Goal: Navigation & Orientation: Find specific page/section

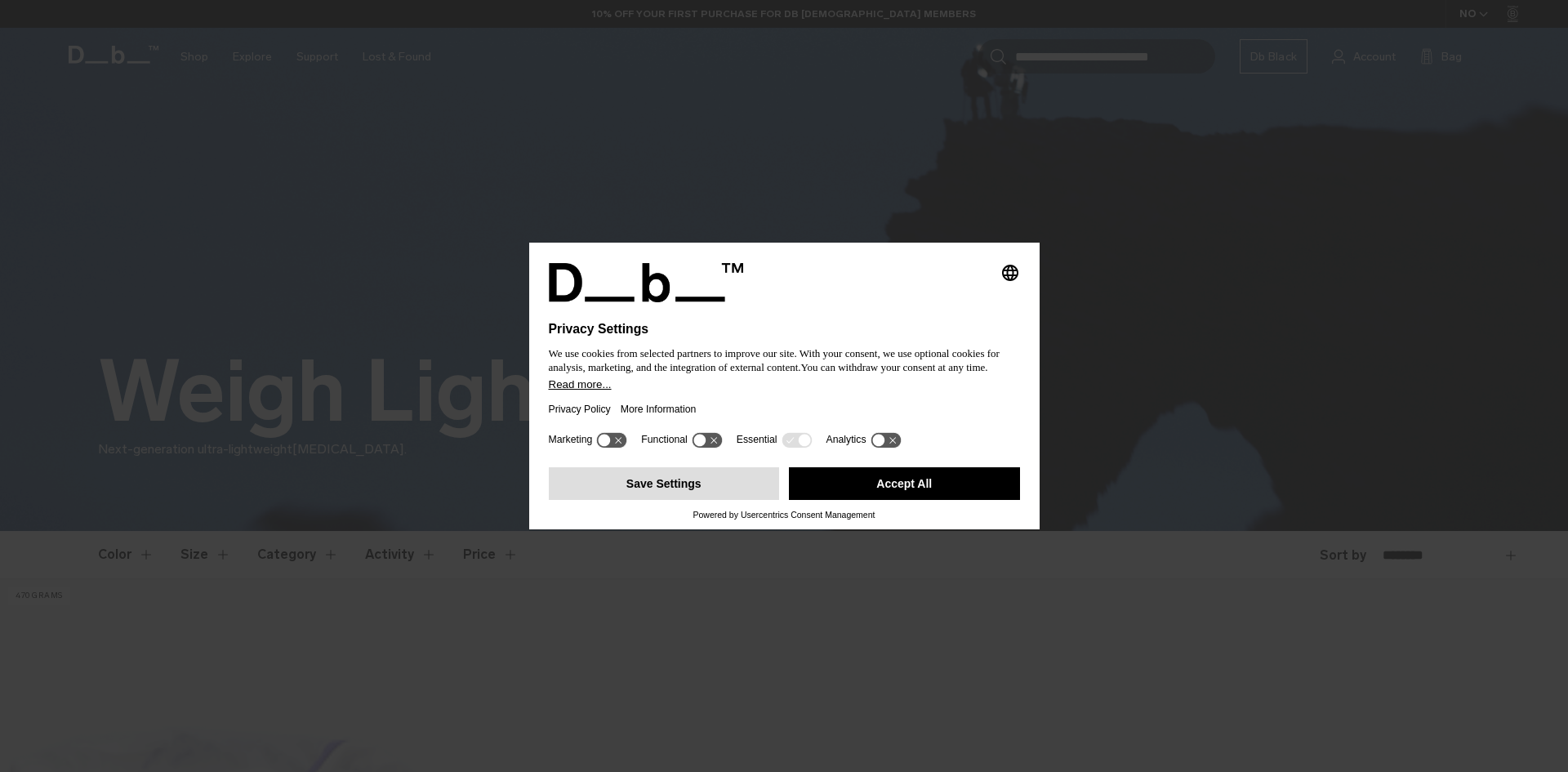
click at [735, 480] on button "Save Settings" at bounding box center [664, 484] width 231 height 32
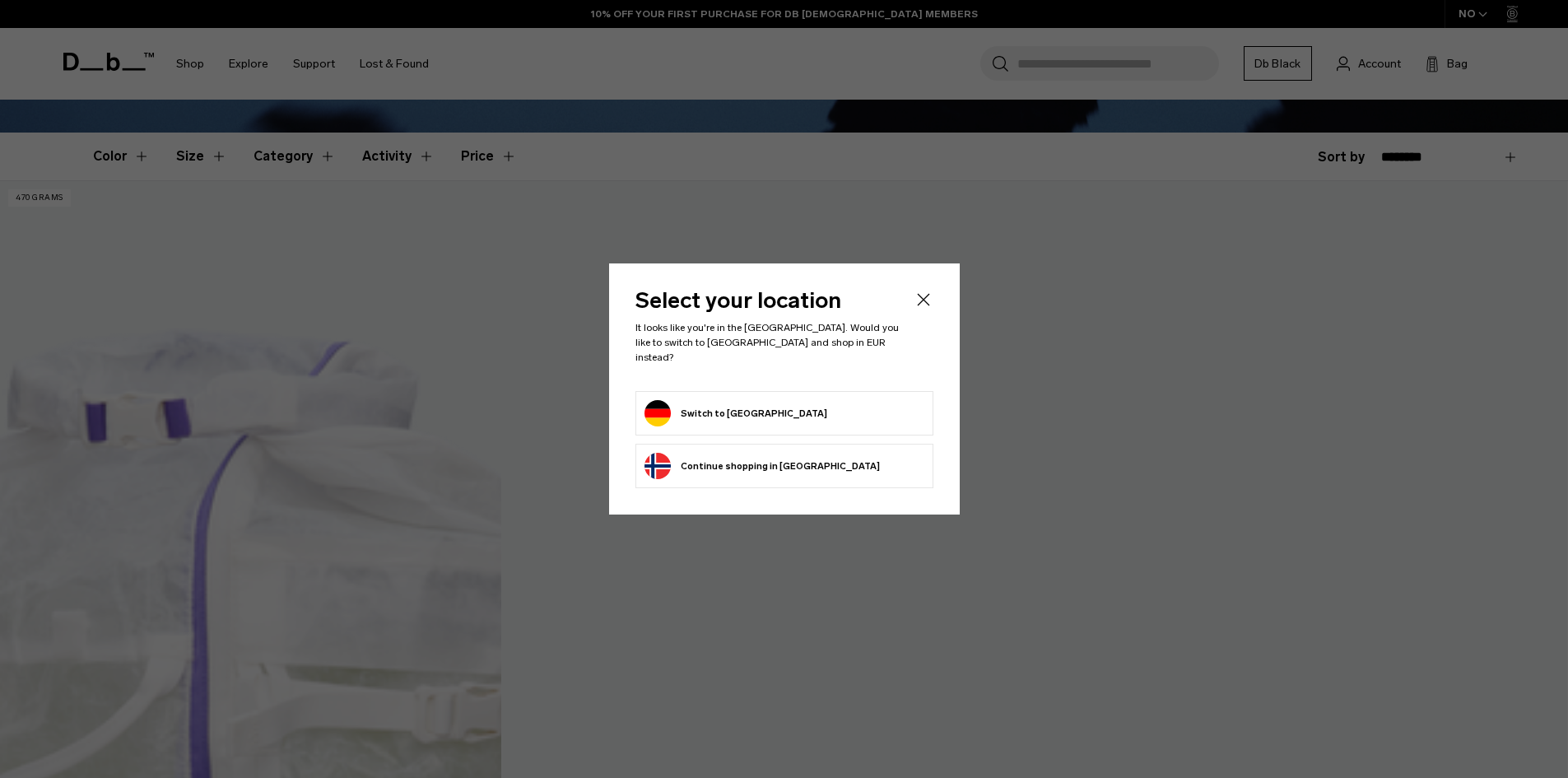
scroll to position [412, 0]
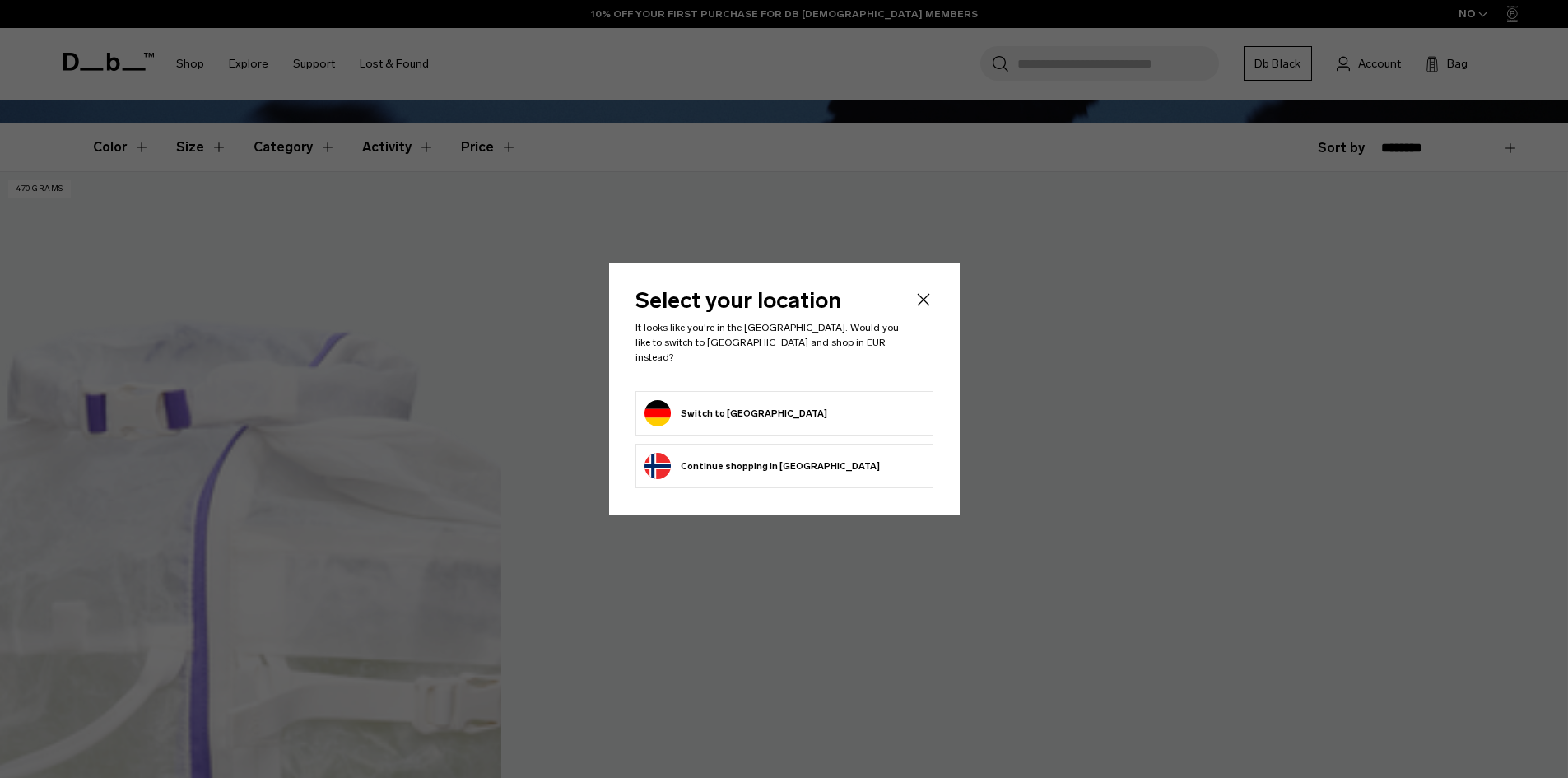
click at [774, 406] on form "Switch to Germany" at bounding box center [784, 413] width 280 height 26
click at [671, 406] on button "Switch to Germany" at bounding box center [735, 413] width 183 height 26
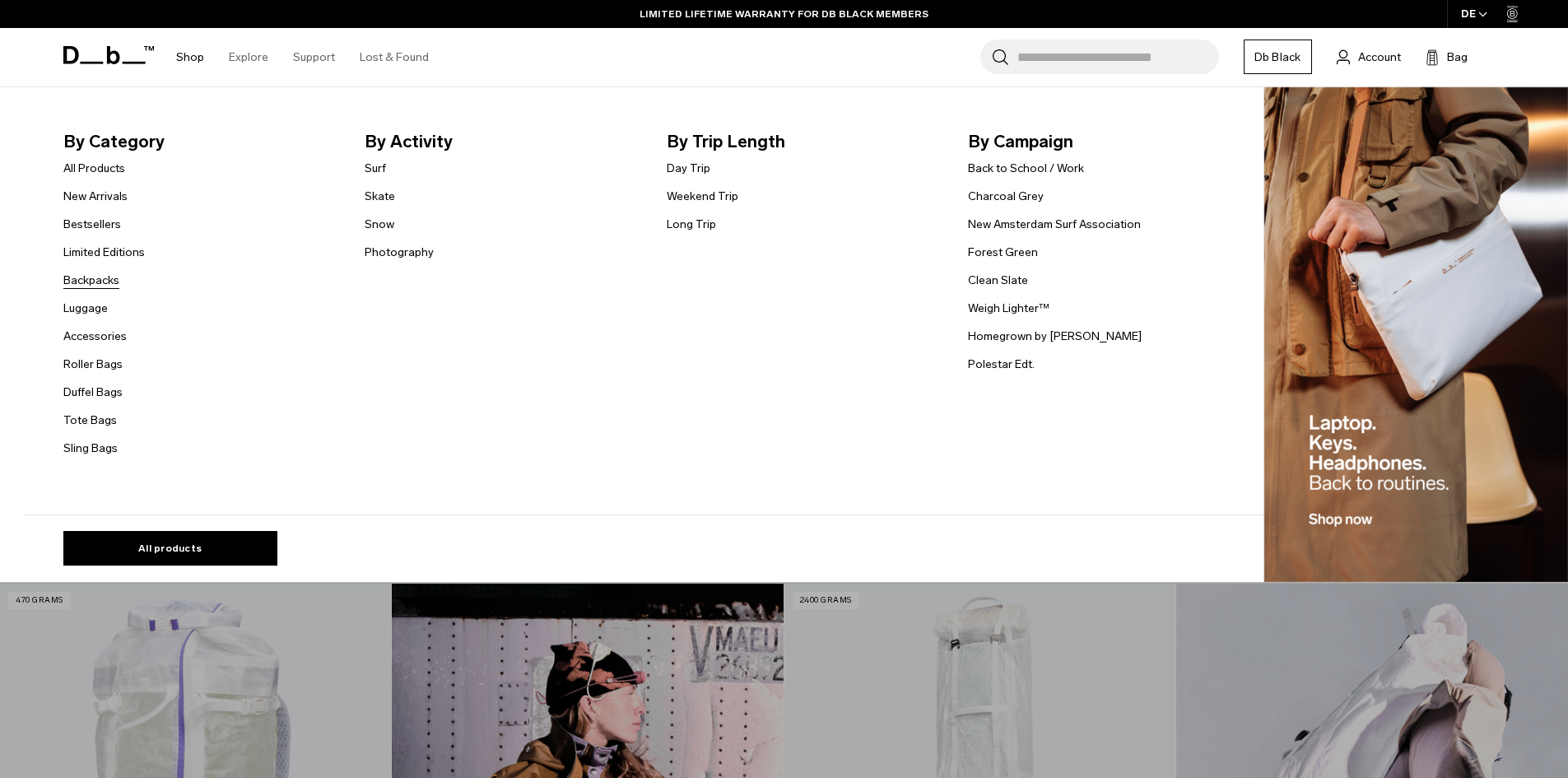
click at [112, 278] on link "Backpacks" at bounding box center [91, 281] width 56 height 17
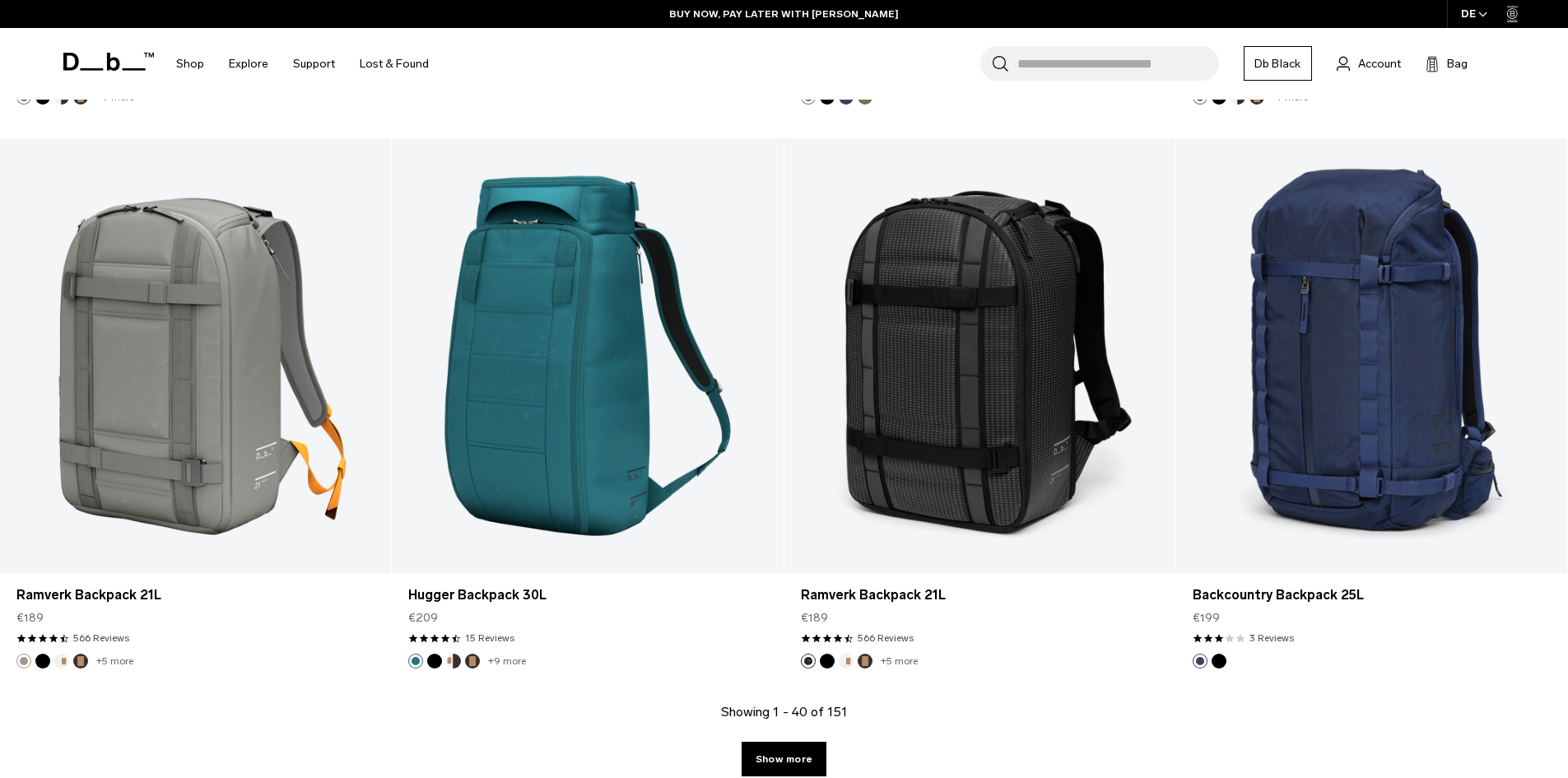
scroll to position [5433, 0]
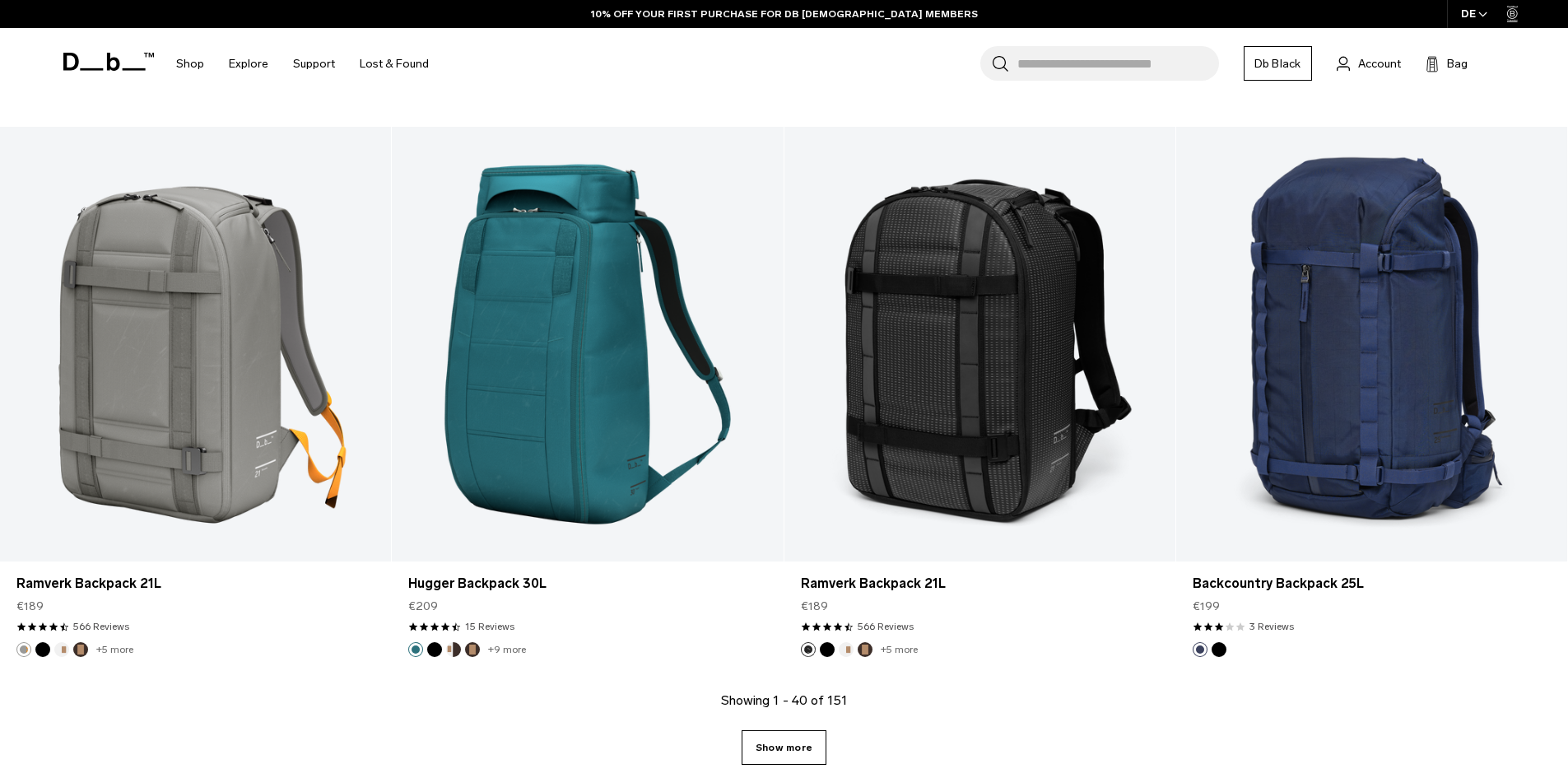
click at [792, 746] on link "Show more" at bounding box center [784, 747] width 85 height 35
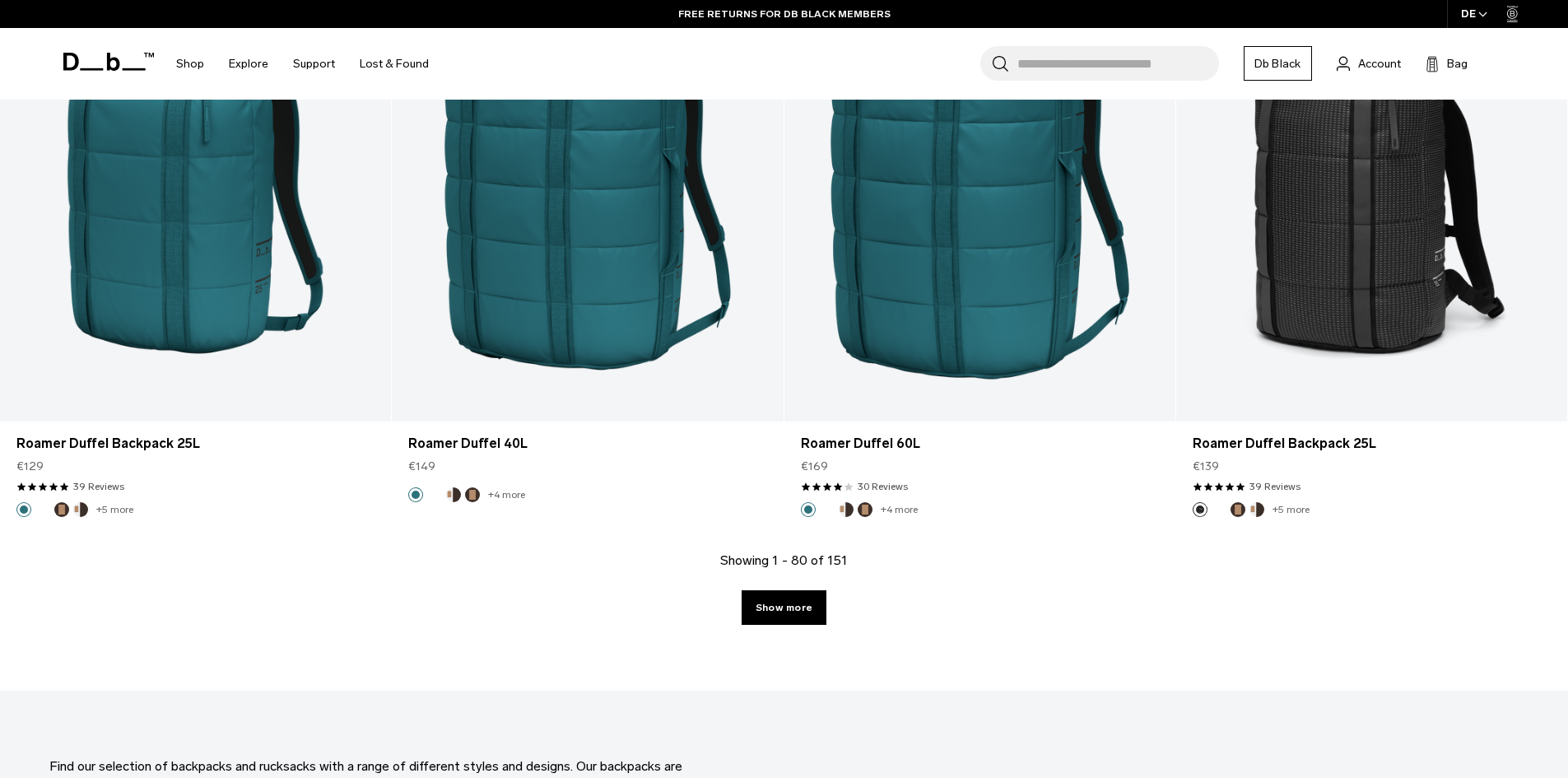
scroll to position [11231, 0]
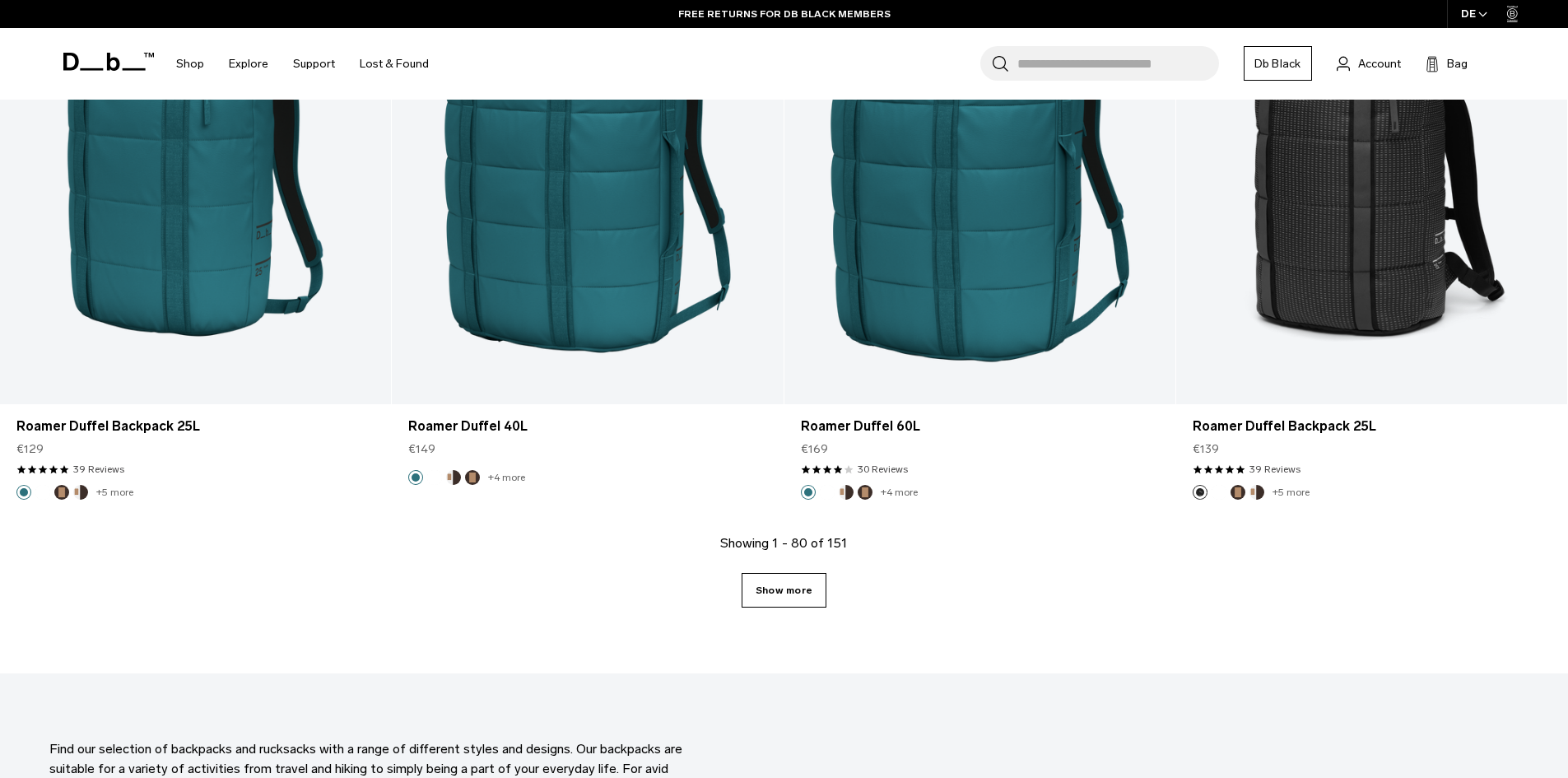
click at [769, 582] on link "Show more" at bounding box center [784, 590] width 85 height 35
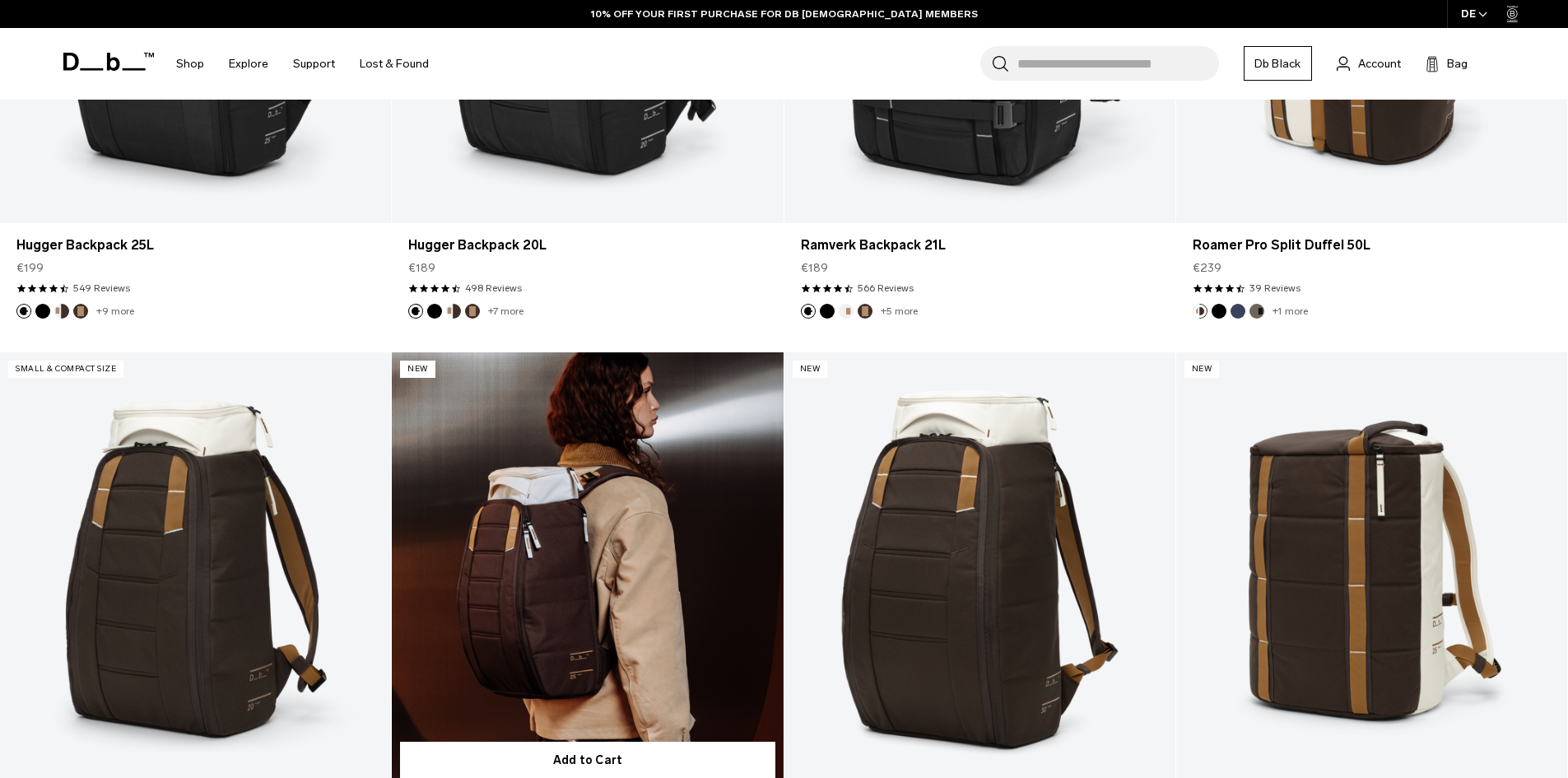
scroll to position [15594, 0]
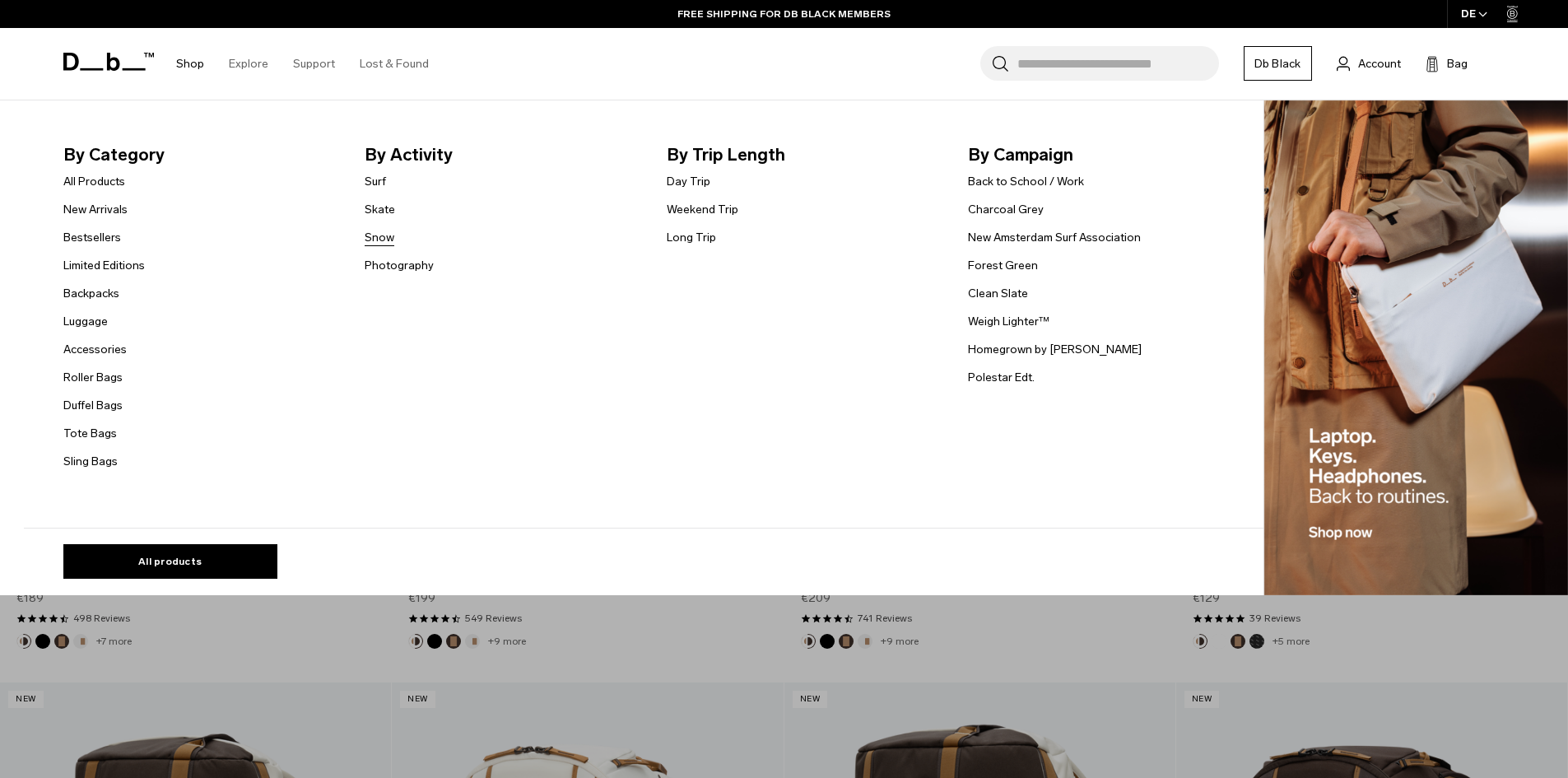
click at [376, 240] on link "Snow" at bounding box center [379, 238] width 30 height 17
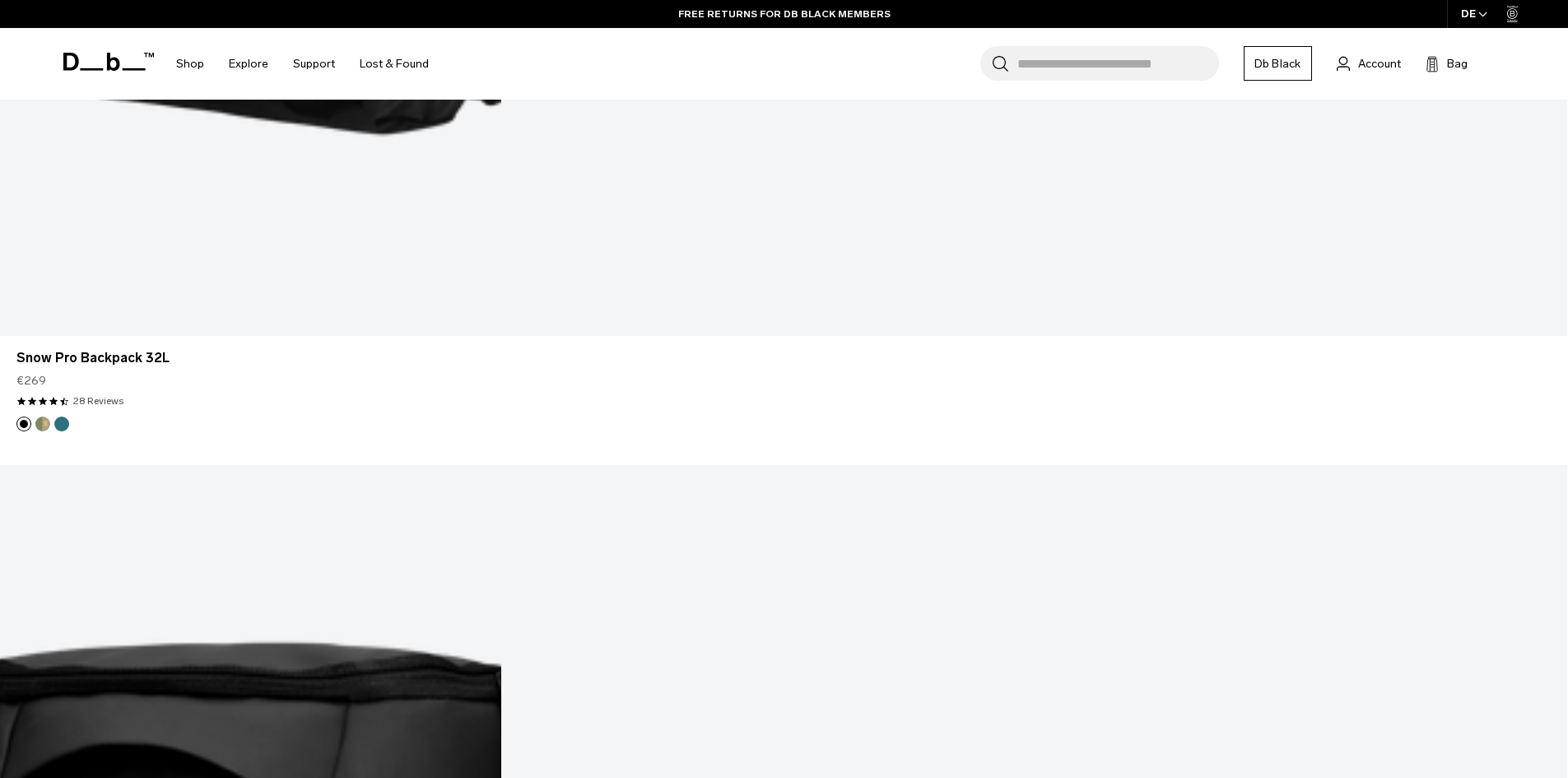
scroll to position [5928, 0]
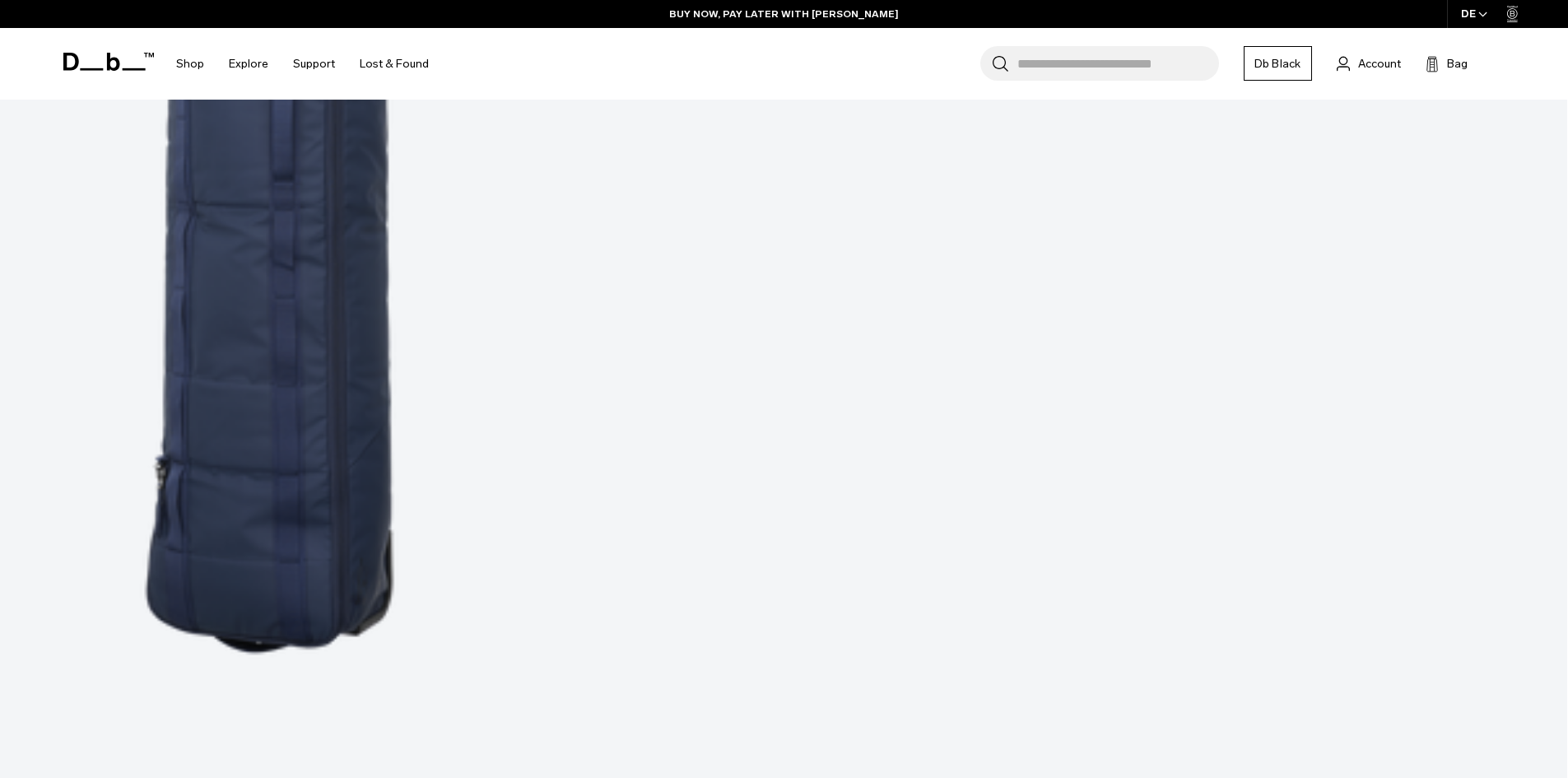
scroll to position [10741, 0]
